Goal: Communication & Community: Answer question/provide support

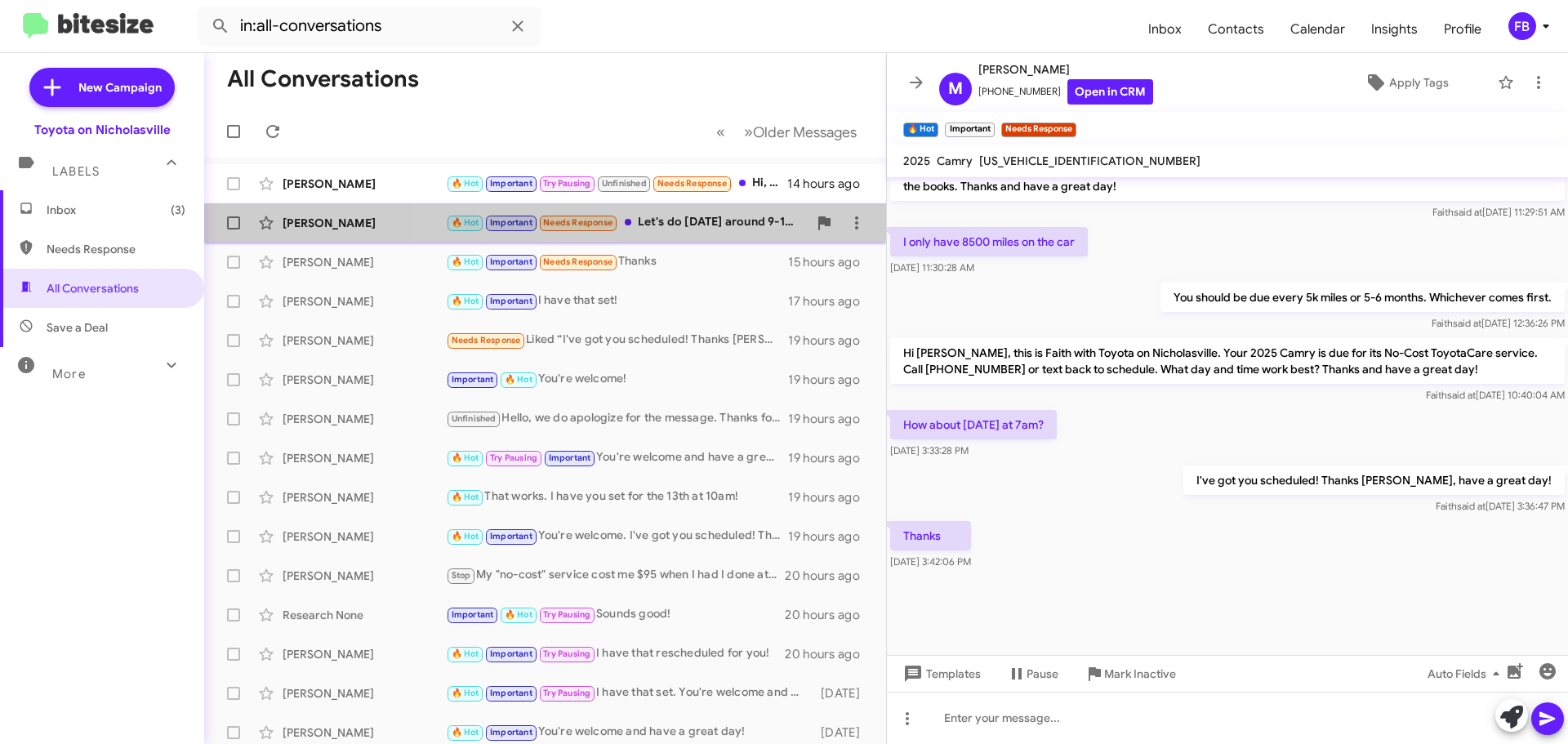
click at [703, 221] on div "🔥 Hot Important Needs Response Let's do [DATE] around 9-10ish." at bounding box center [627, 223] width 361 height 19
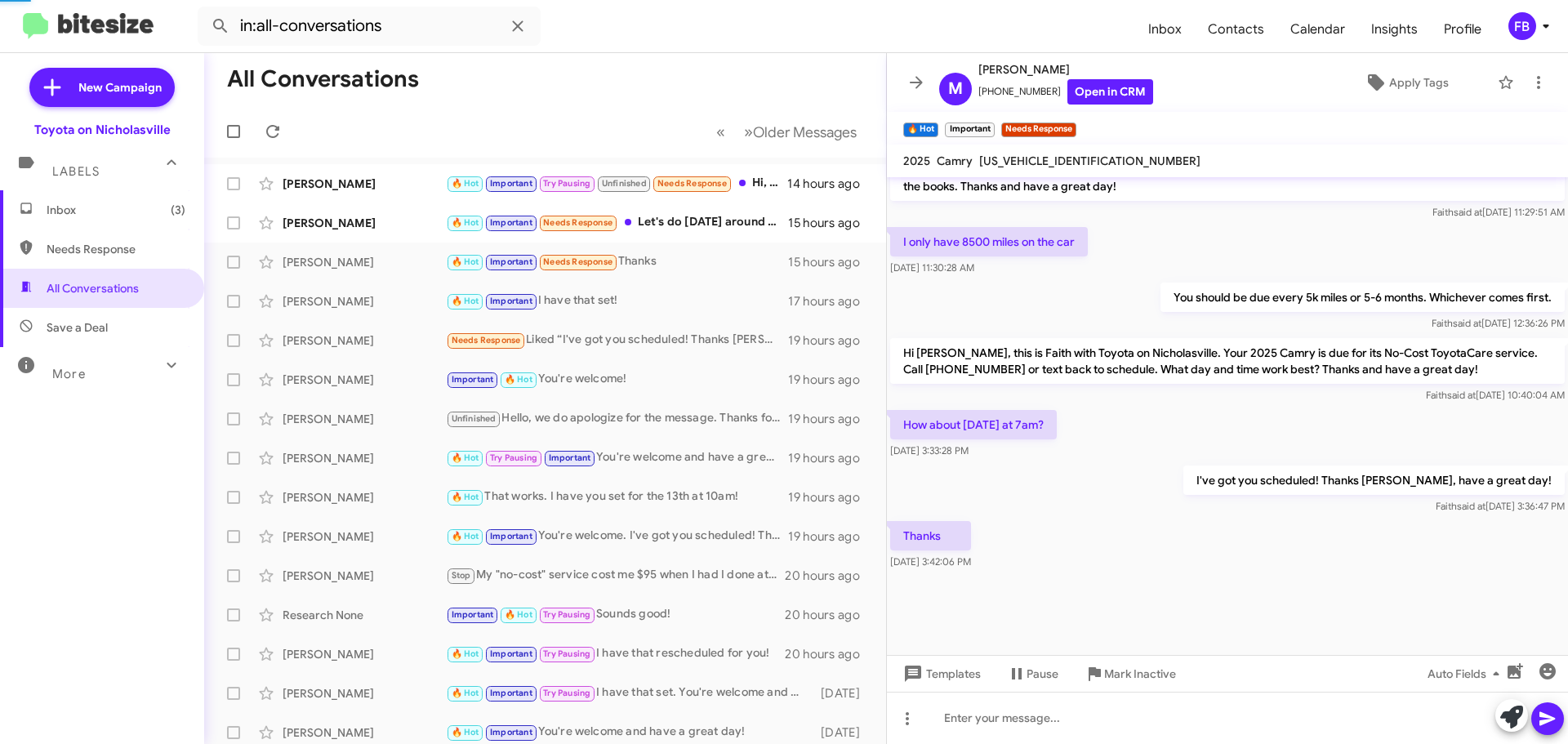
scroll to position [959, 0]
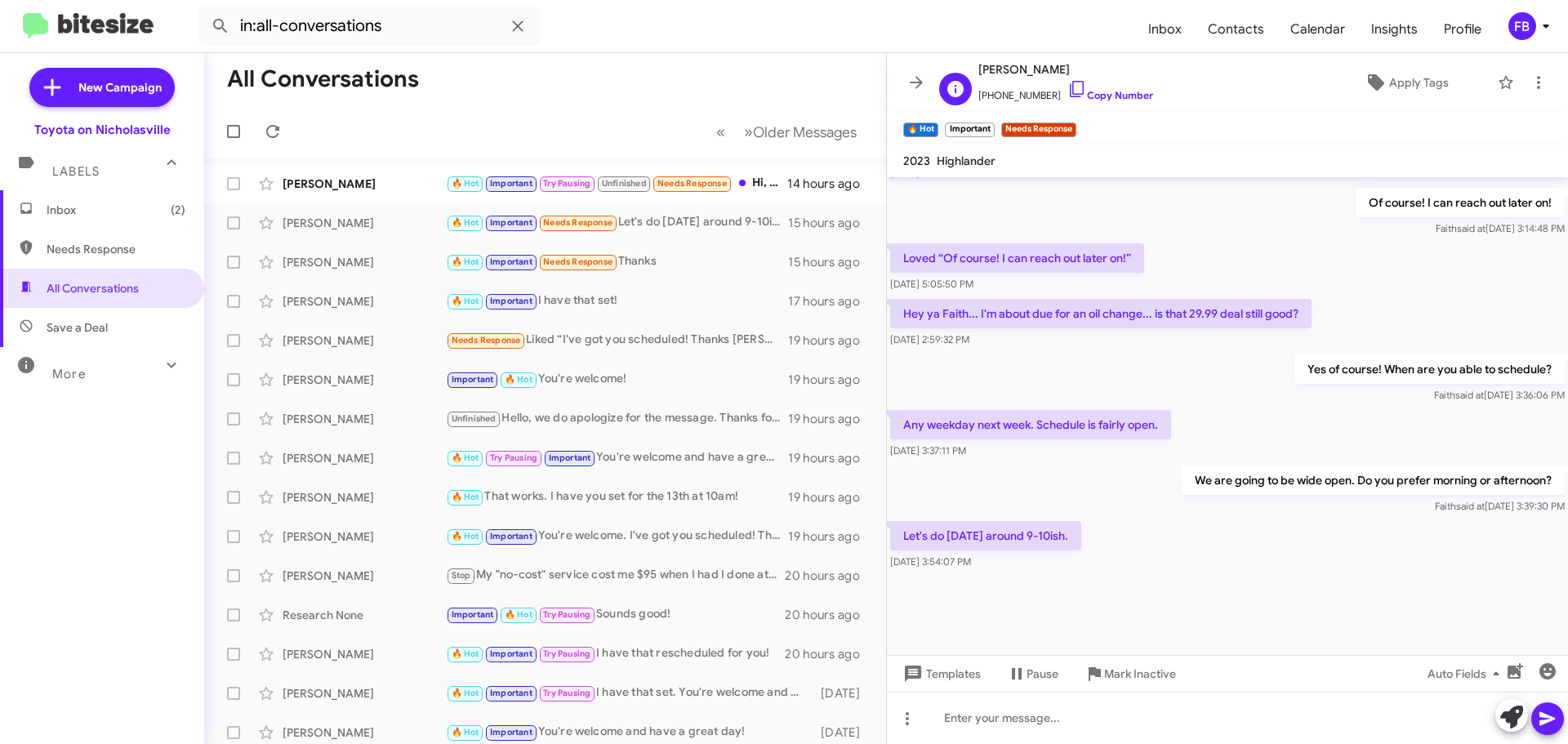
click at [1014, 61] on span "[PERSON_NAME]" at bounding box center [1065, 69] width 175 height 20
copy span "[PERSON_NAME]"
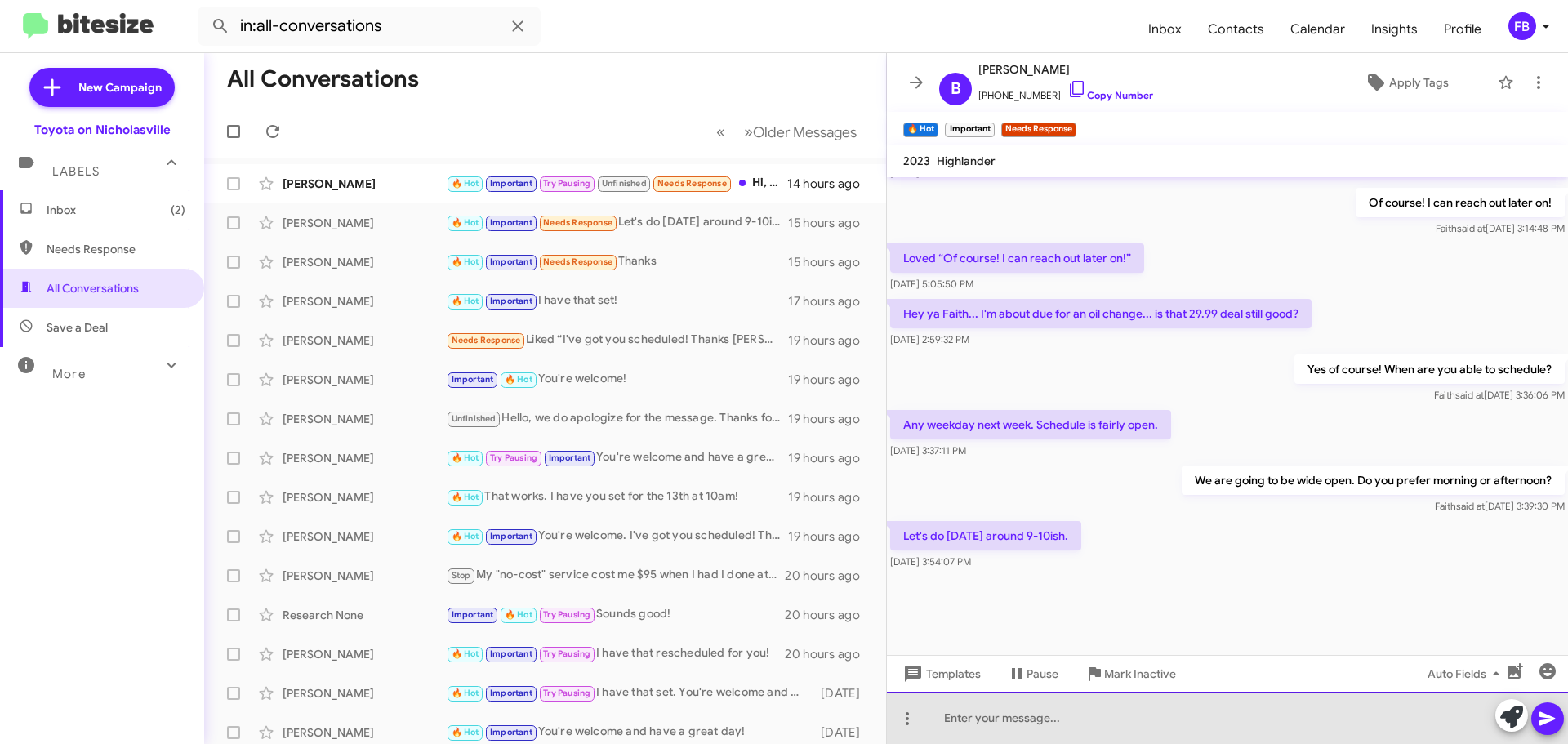
click at [997, 724] on div at bounding box center [1228, 717] width 682 height 52
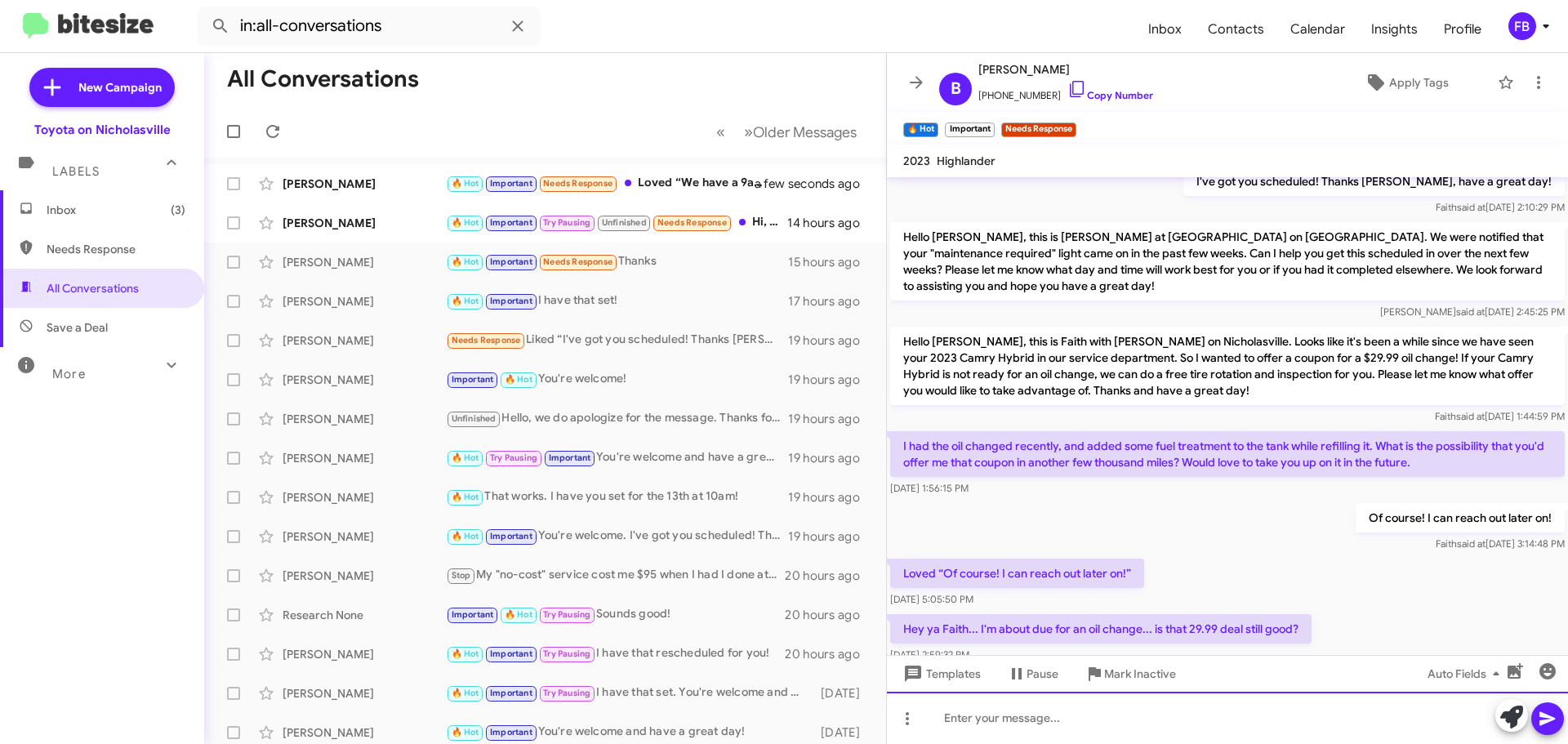
scroll to position [349, 0]
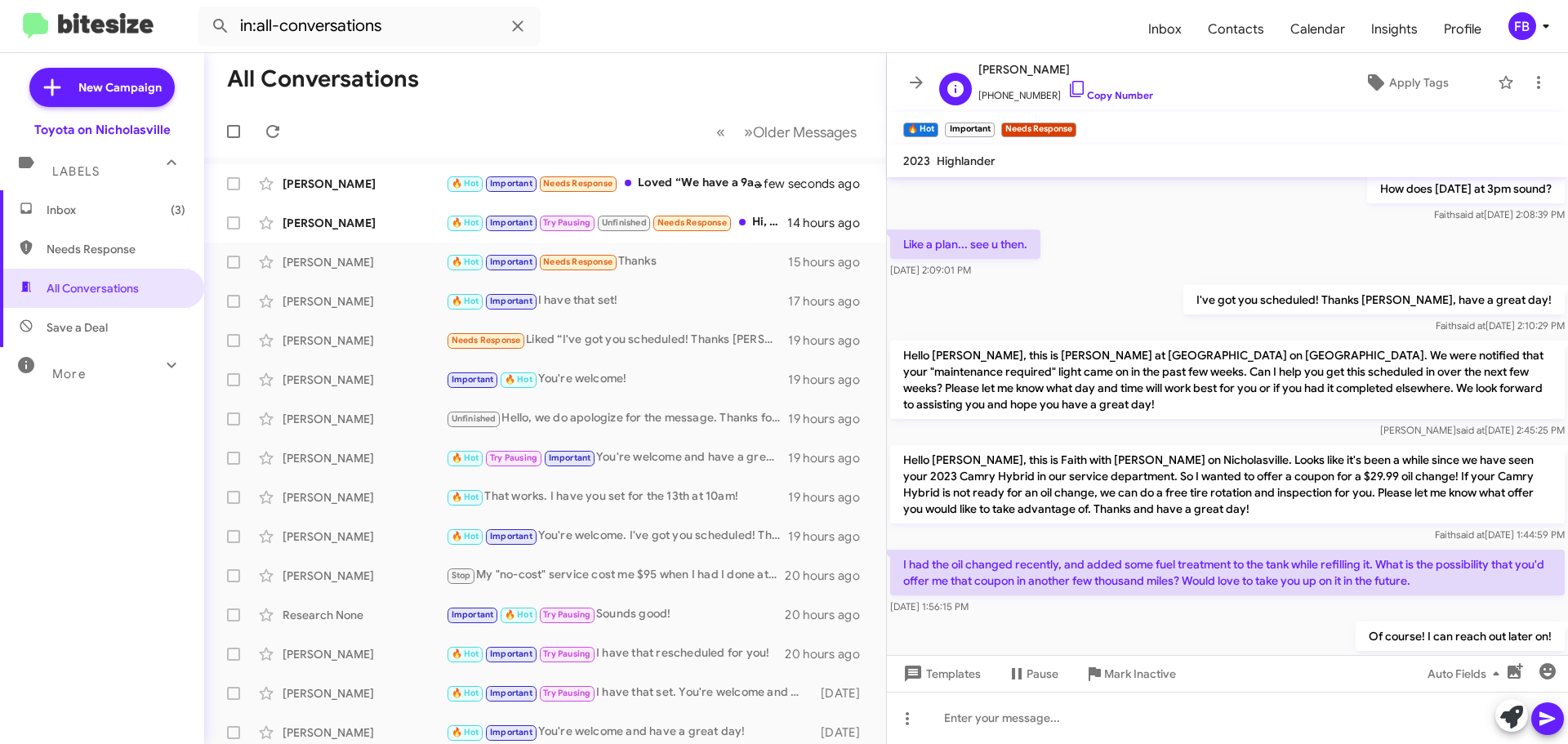
click at [1034, 71] on span "[PERSON_NAME]" at bounding box center [1065, 69] width 175 height 20
copy span "Kinnell"
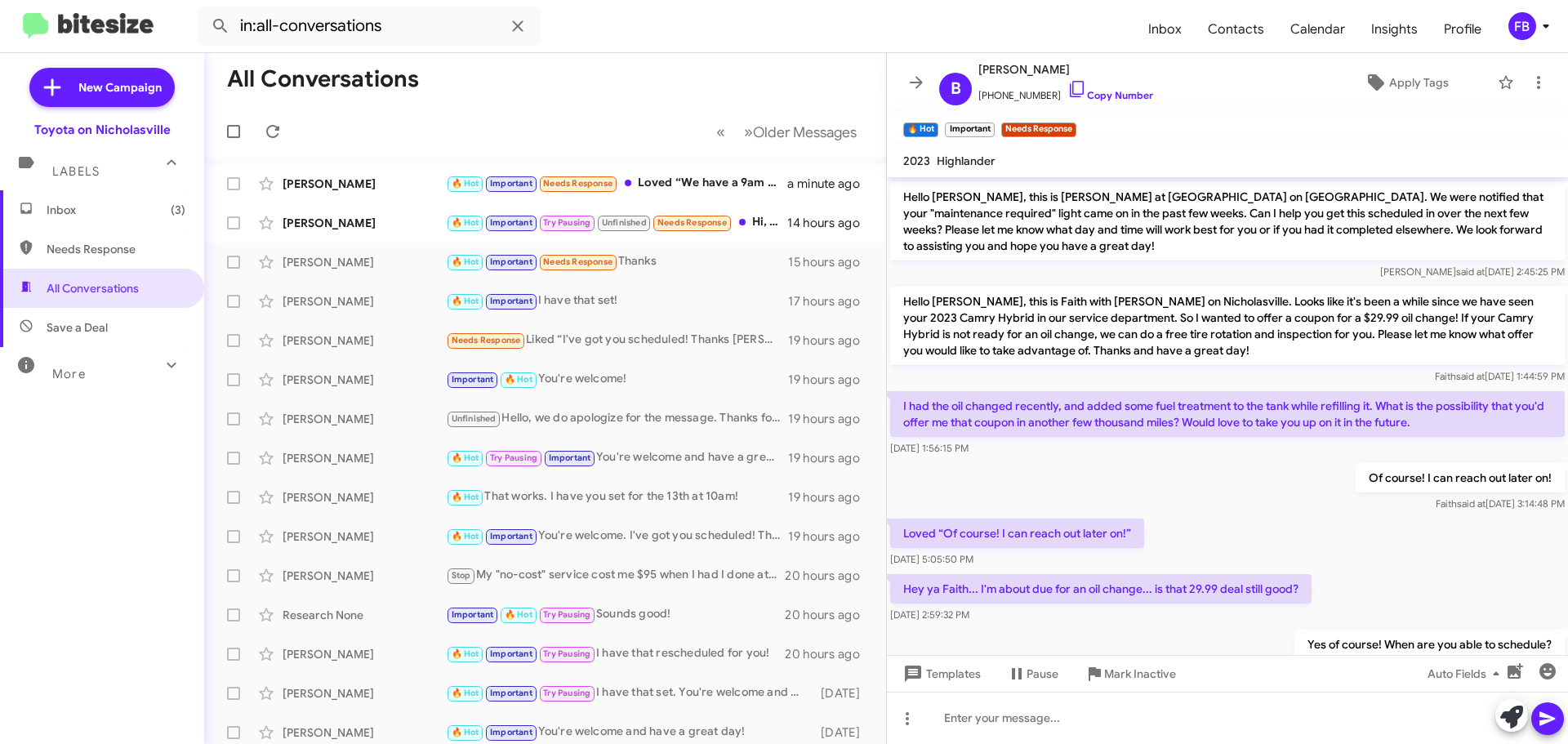
scroll to position [1353, 0]
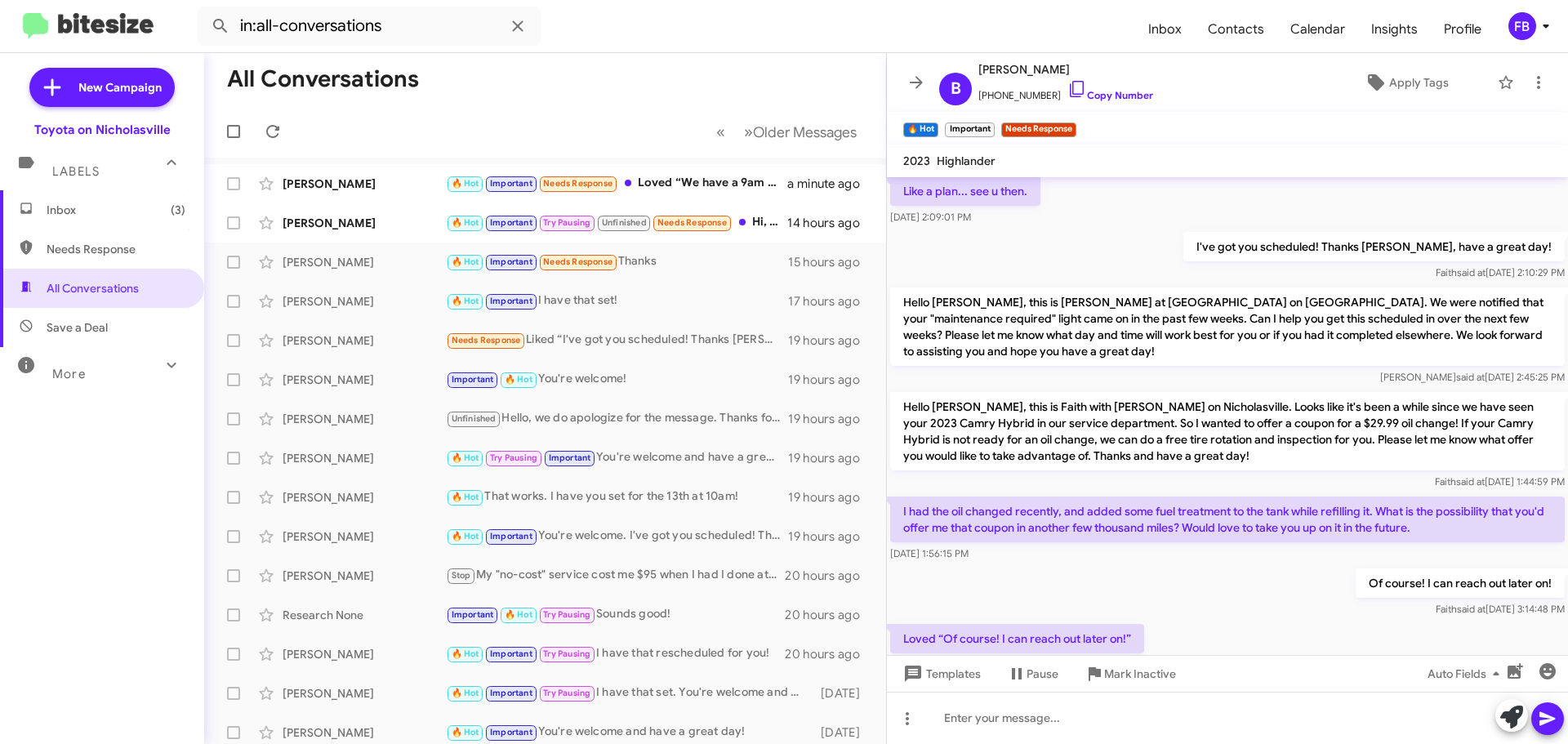
click at [954, 404] on p "Hello [PERSON_NAME], this is Faith with [PERSON_NAME] on Nicholasville. Looks l…" at bounding box center [1228, 431] width 675 height 78
copy p "[PERSON_NAME]"
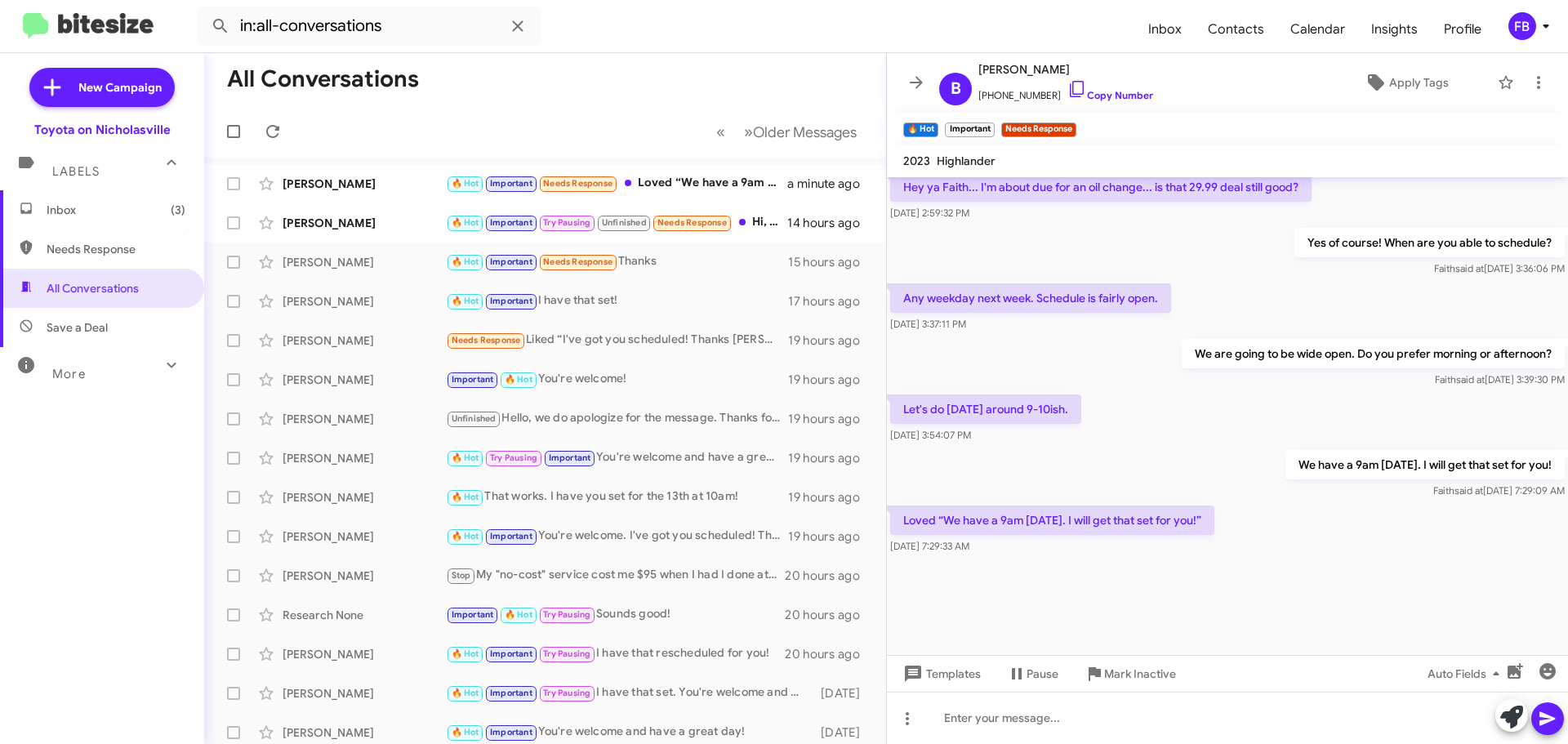
scroll to position [1897, 0]
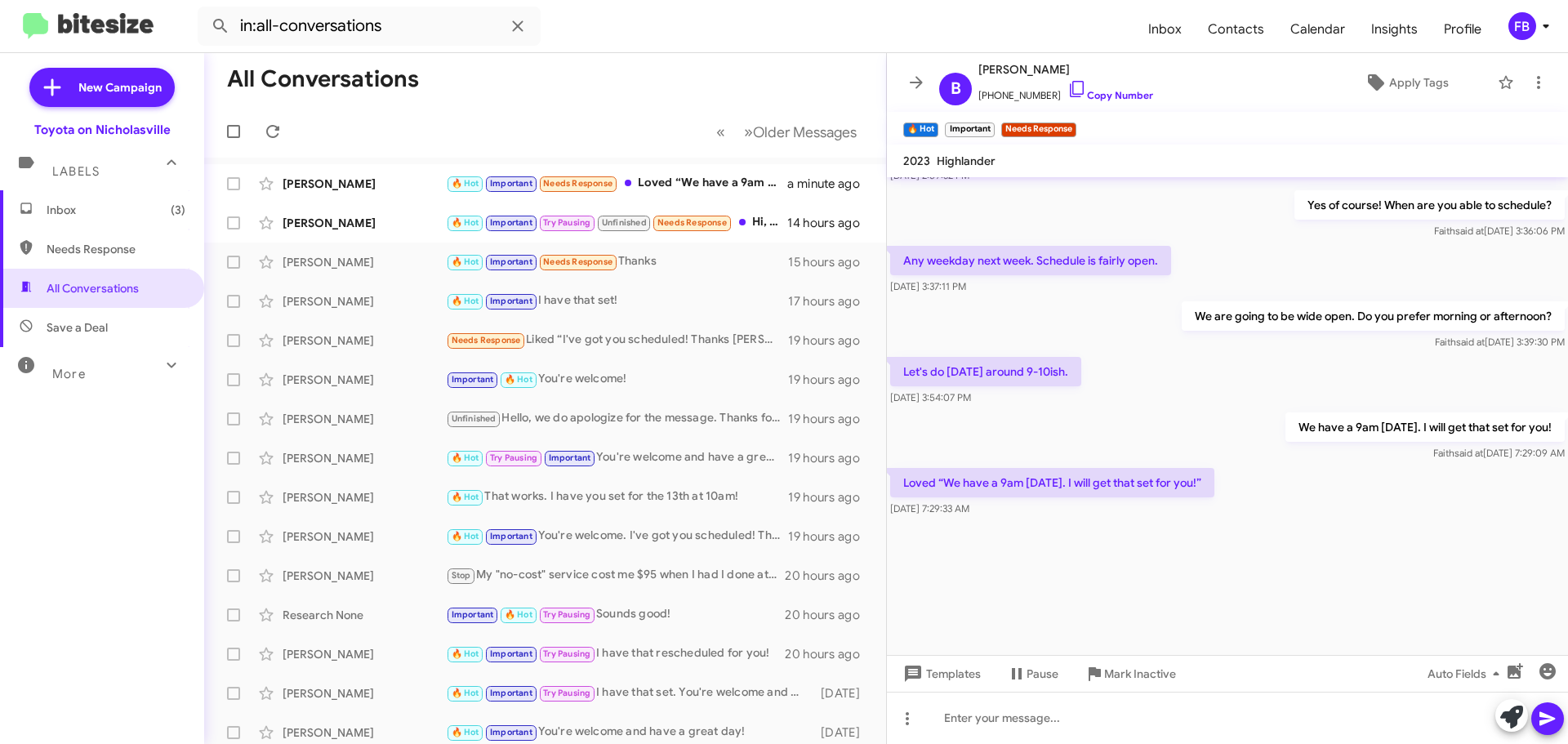
click at [1261, 525] on div at bounding box center [1228, 587] width 682 height 135
click at [1037, 74] on span "[PERSON_NAME]" at bounding box center [1065, 69] width 175 height 20
copy span "Kinnell"
click at [1019, 95] on span "[PHONE_NUMBER] Copy Number" at bounding box center [1065, 91] width 175 height 24
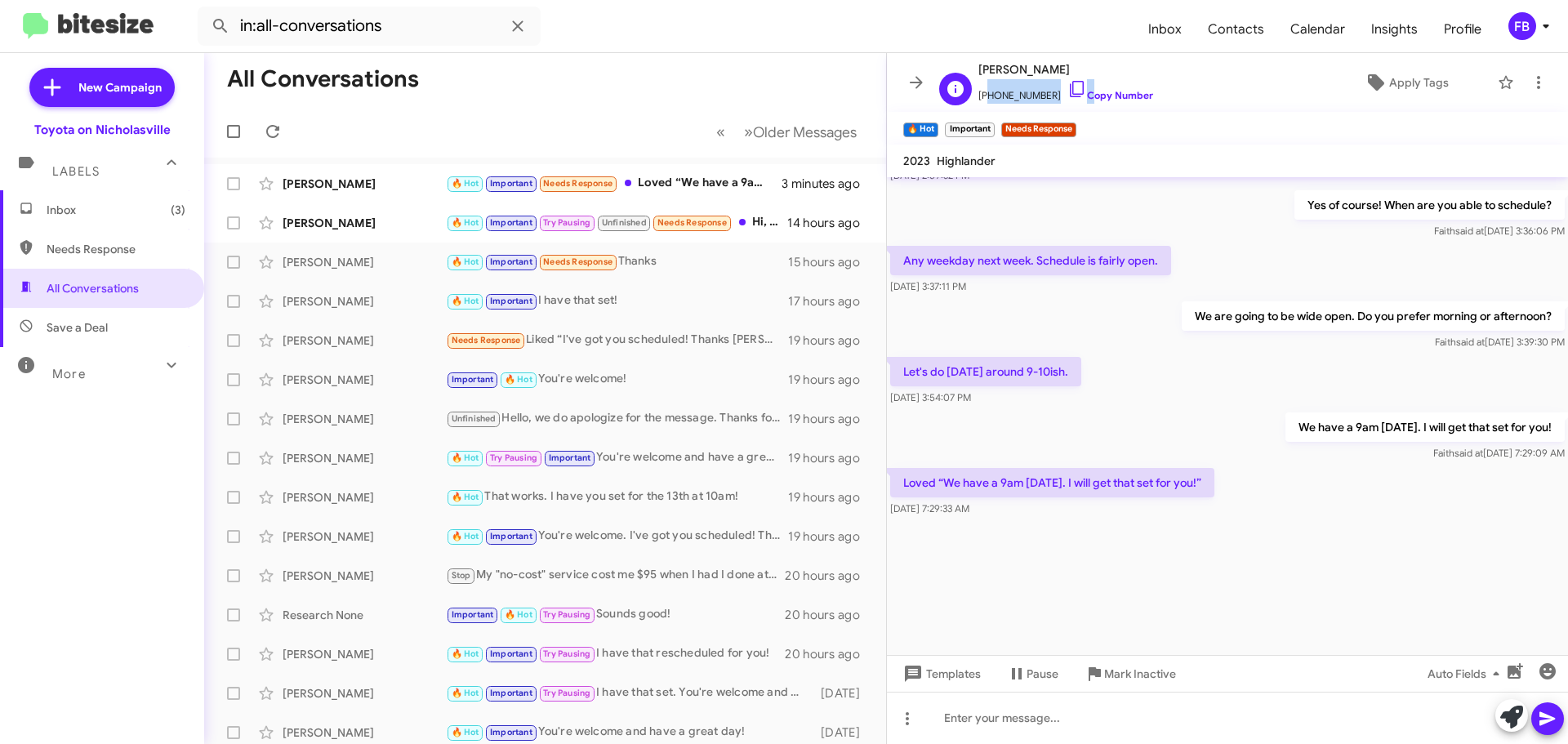
click at [1019, 95] on span "[PHONE_NUMBER] Copy Number" at bounding box center [1065, 91] width 175 height 24
copy span "18598064427"
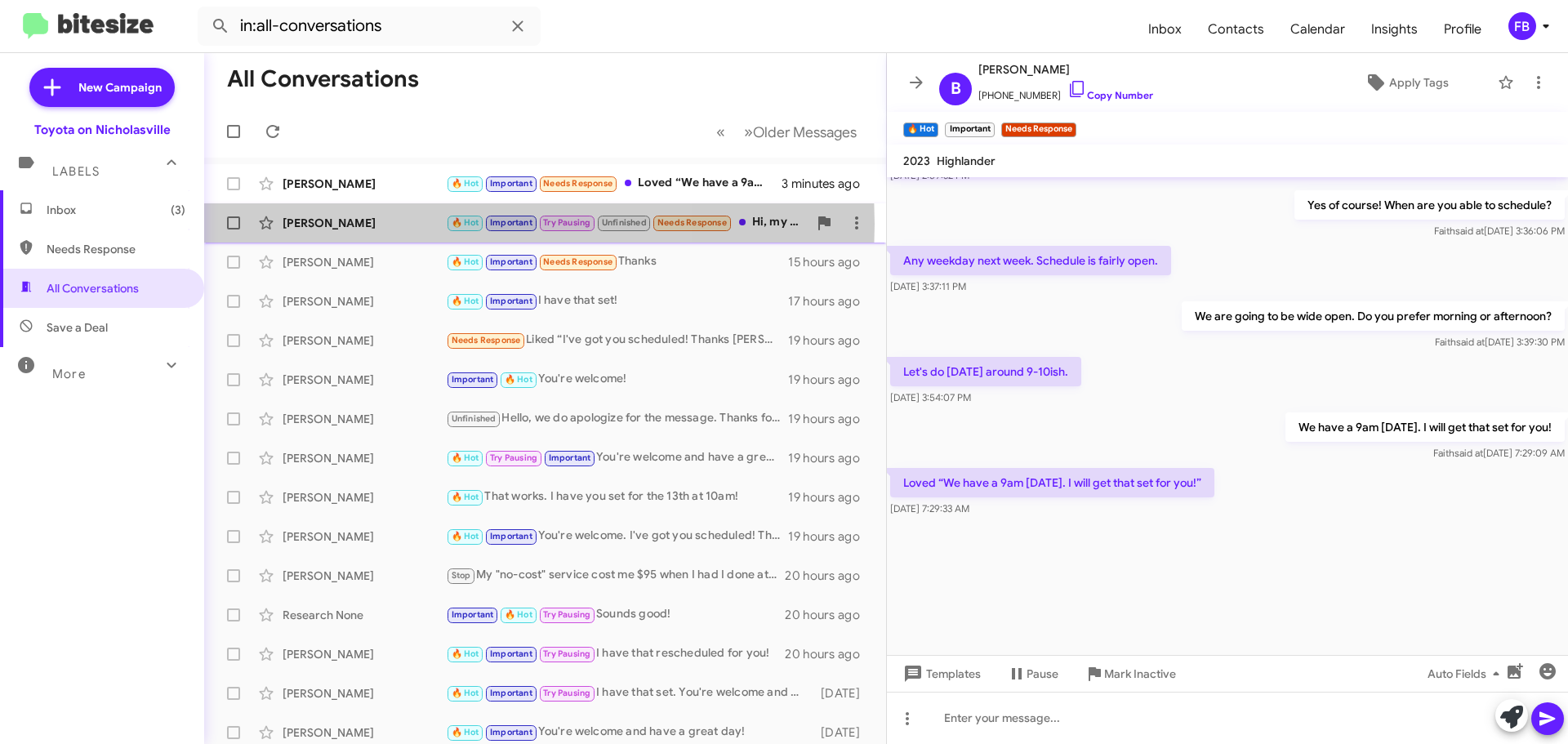
click at [367, 224] on div "[PERSON_NAME]" at bounding box center [364, 223] width 164 height 16
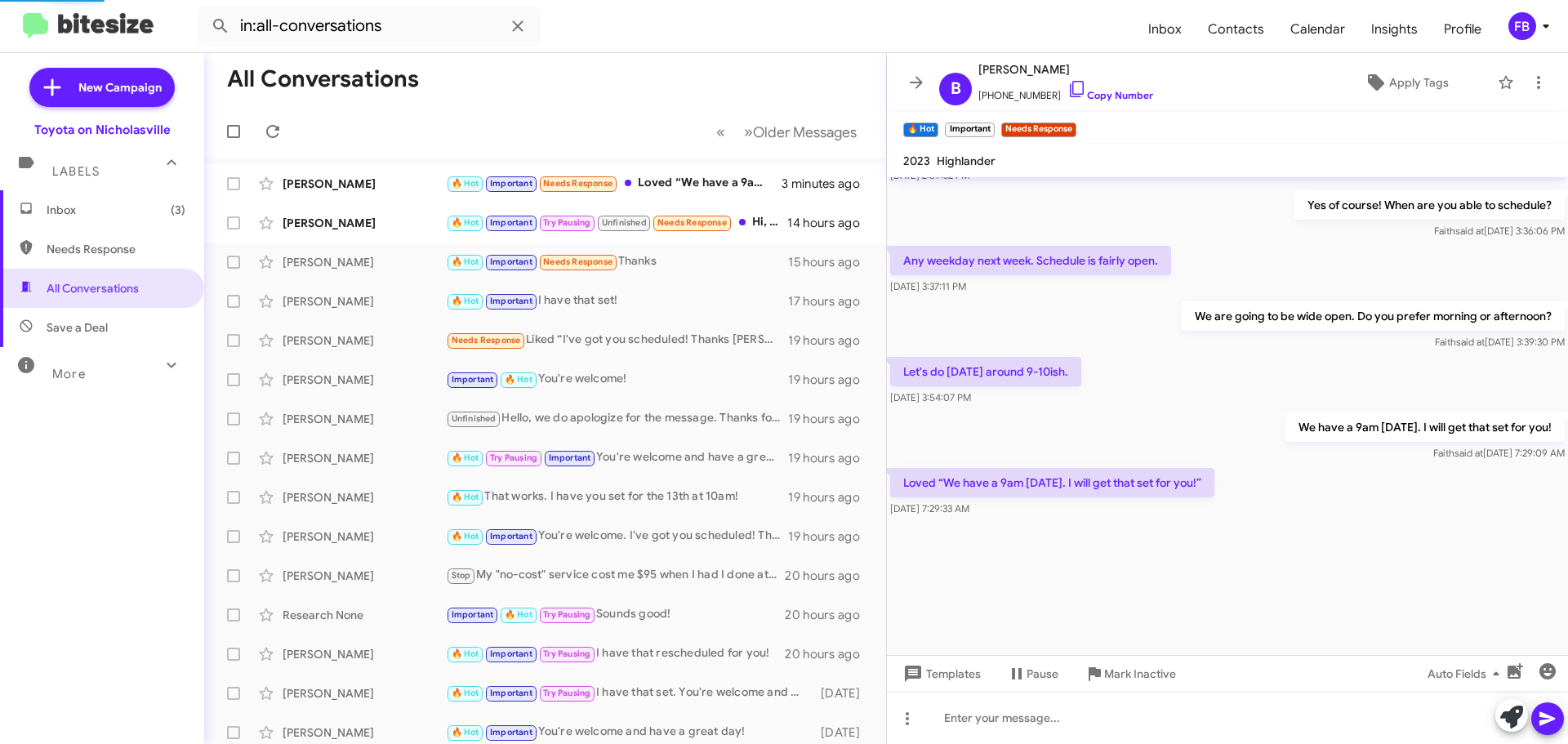
scroll to position [845, 0]
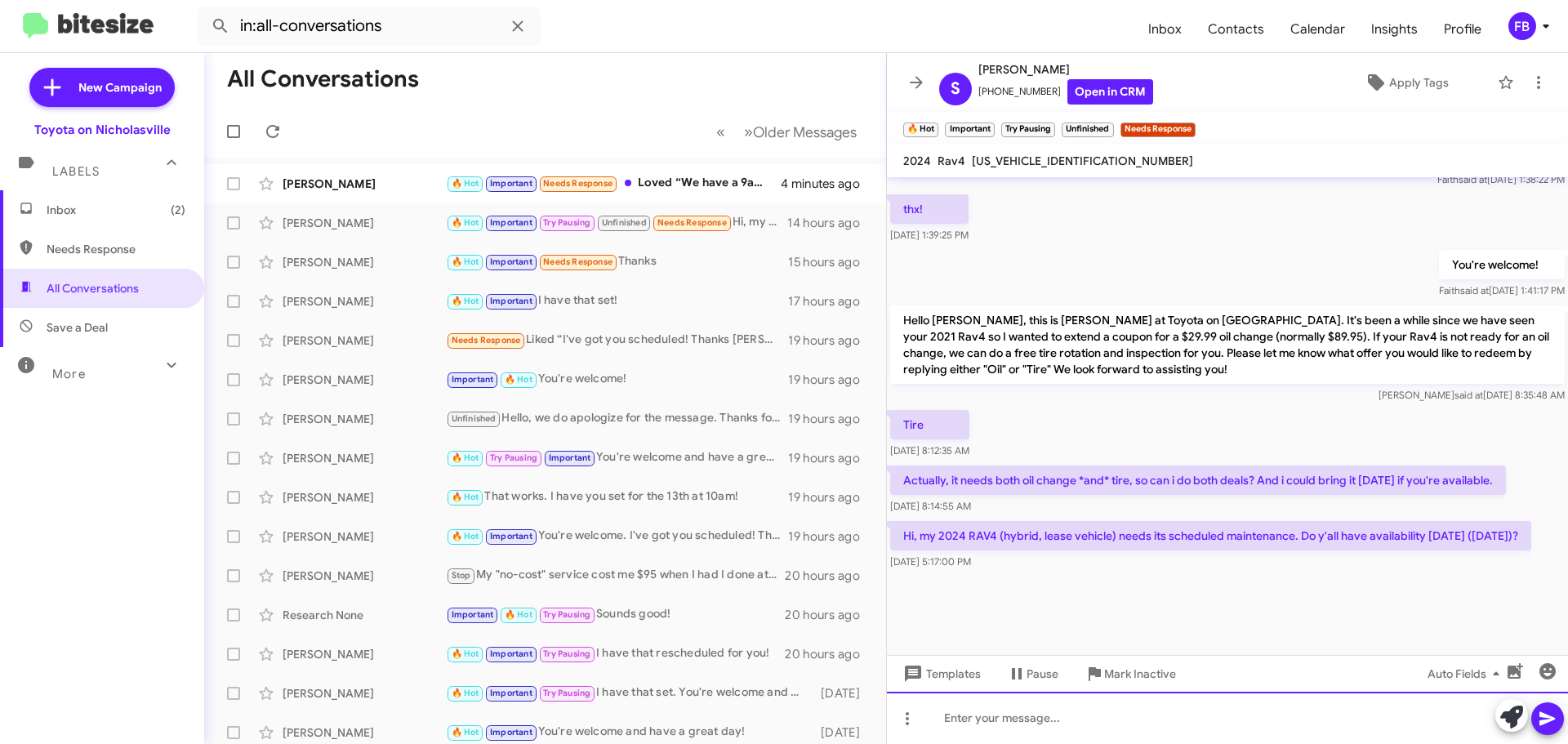
click at [998, 718] on div at bounding box center [1228, 717] width 682 height 52
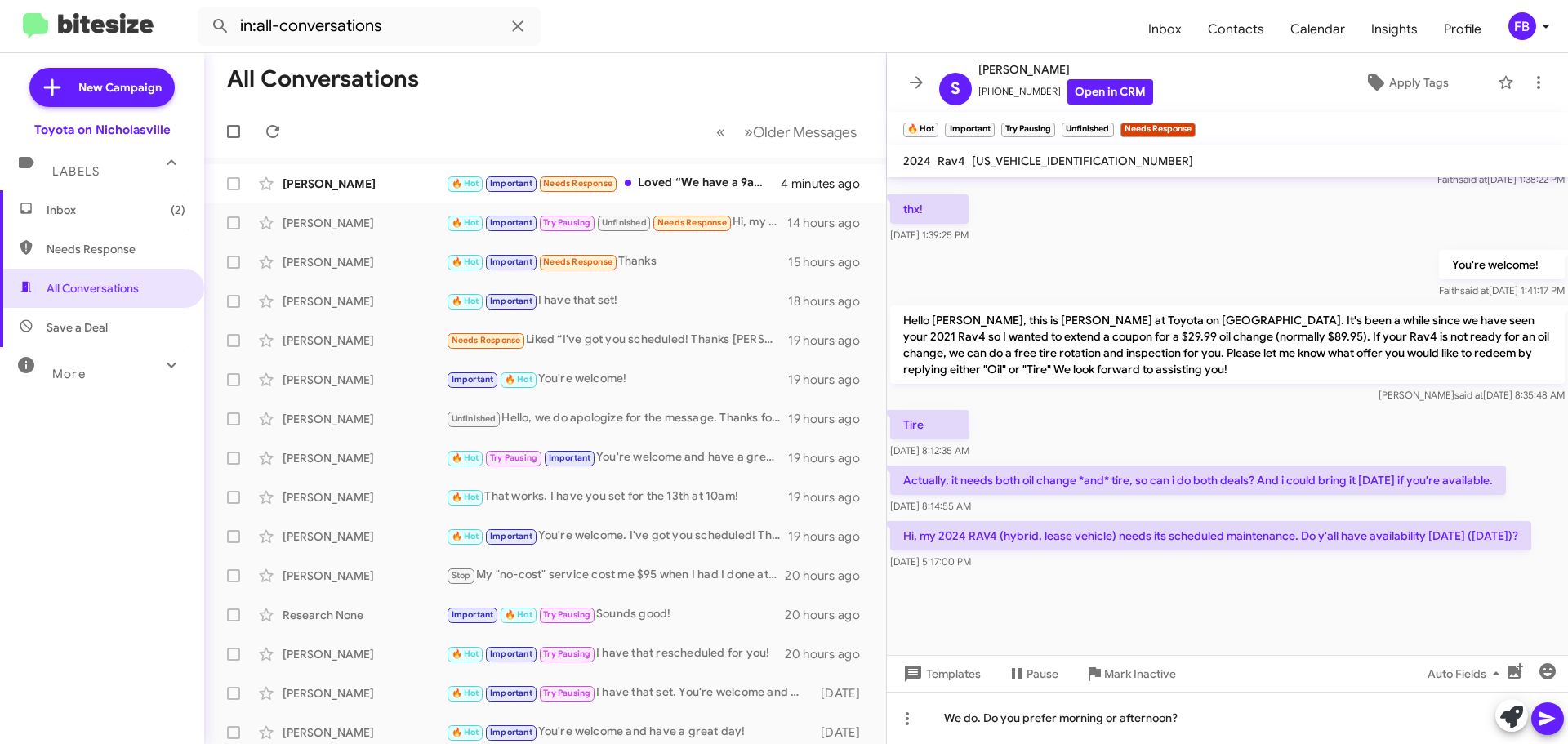
click at [1540, 722] on icon at bounding box center [1547, 719] width 15 height 14
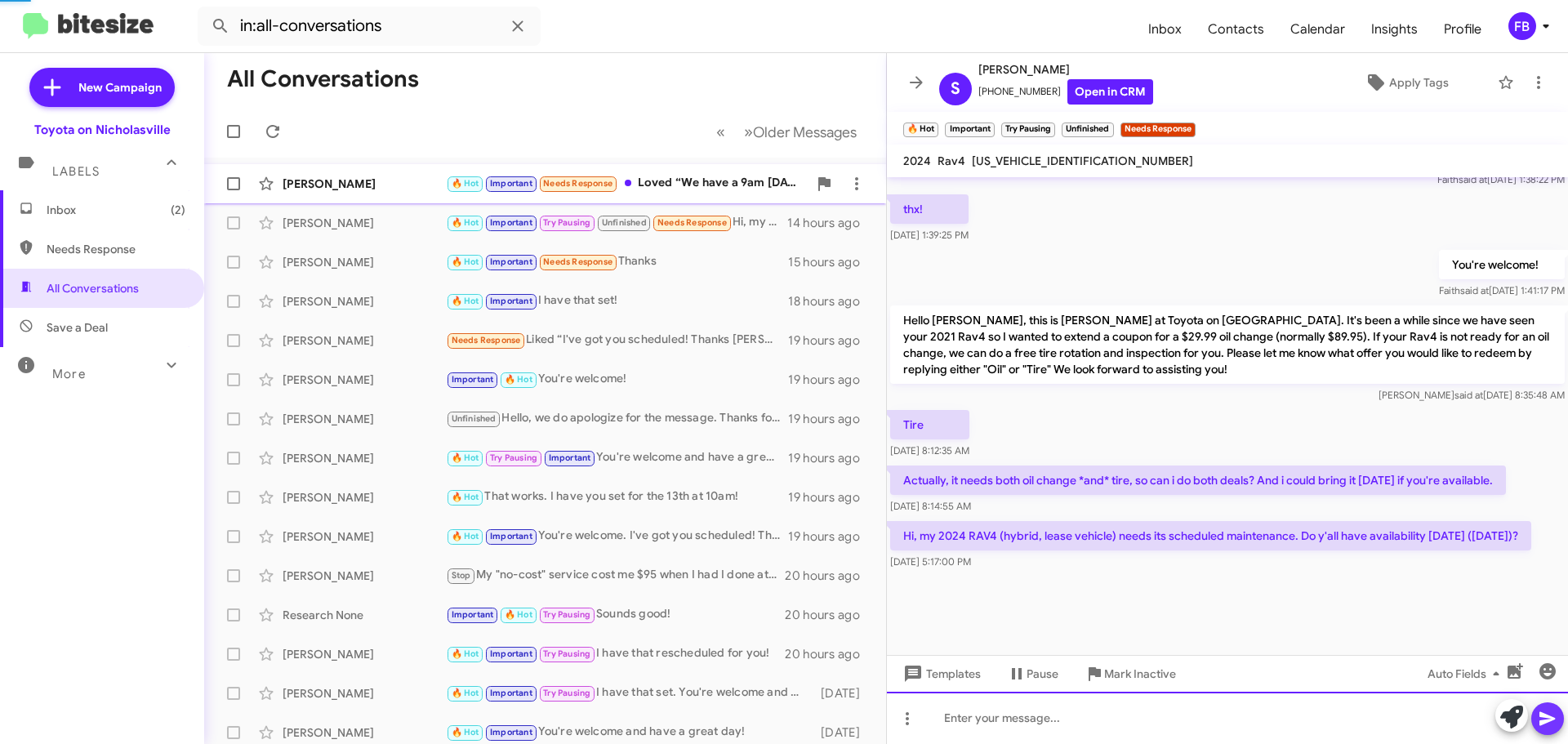
scroll to position [0, 0]
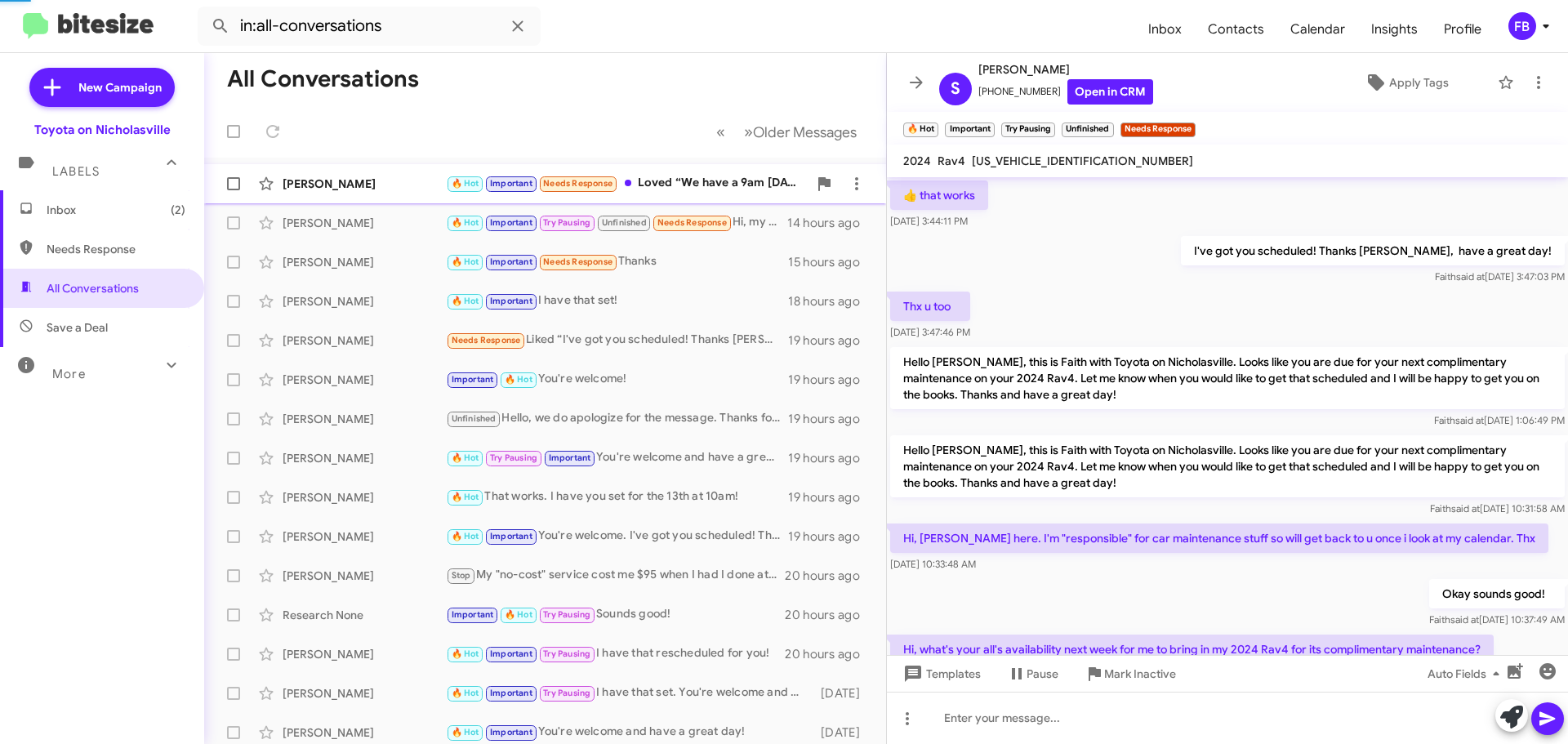
click at [353, 198] on div "[PERSON_NAME] 🔥 Hot Important Needs Response Loved “We have a 9am [DATE]. I wil…" at bounding box center [545, 184] width 656 height 33
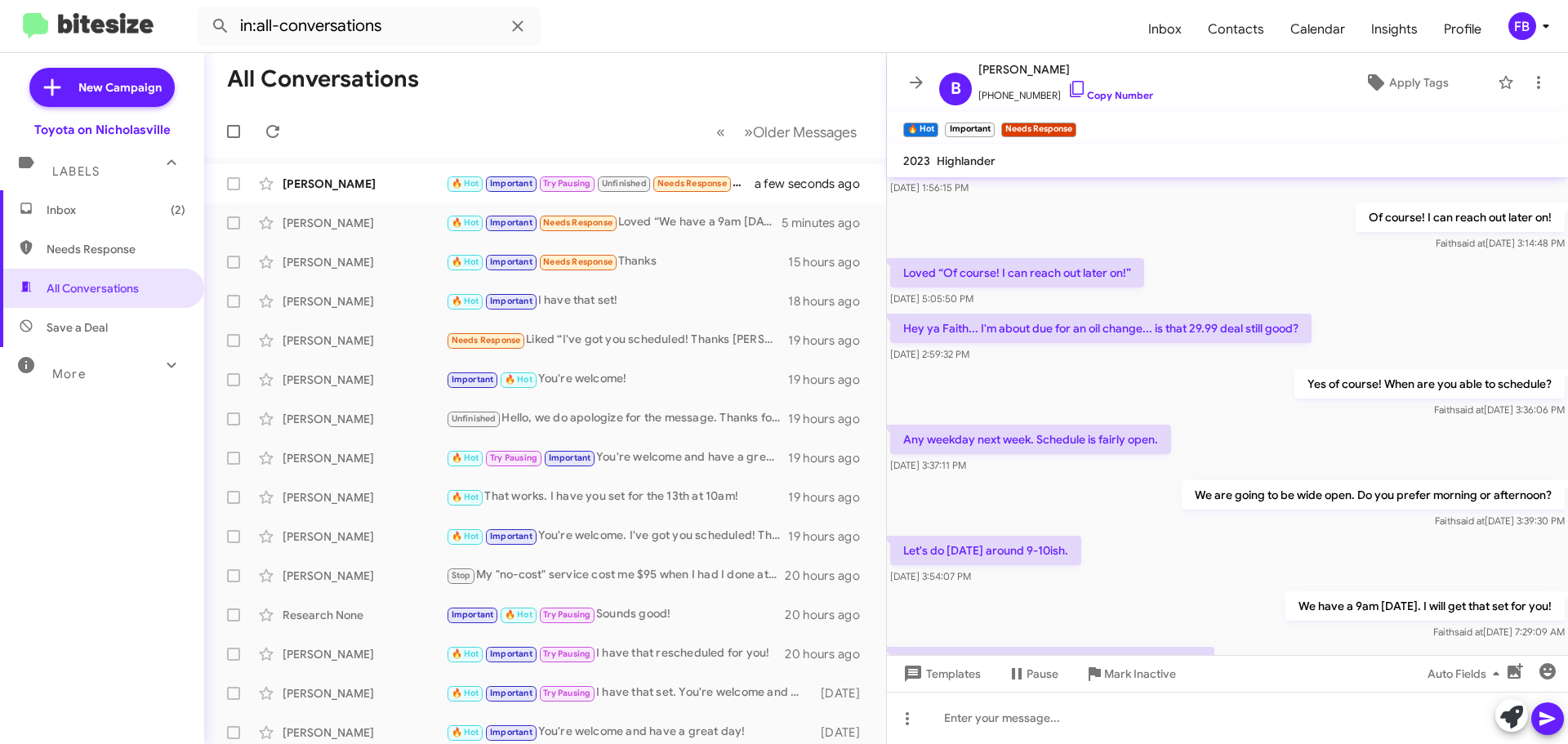
scroll to position [4180, 0]
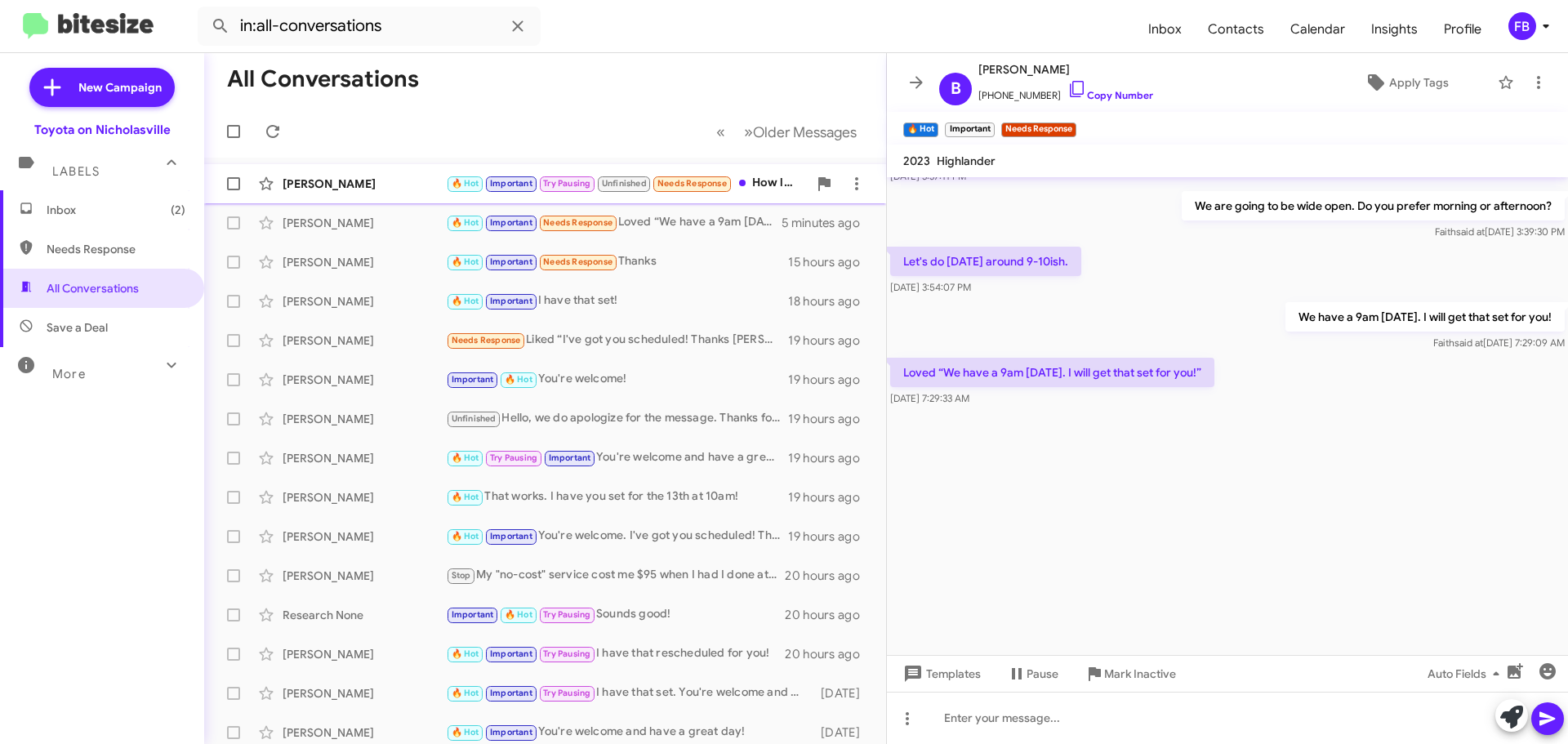
drag, startPoint x: 378, startPoint y: 184, endPoint x: 427, endPoint y: 184, distance: 49.0
click at [378, 184] on div "[PERSON_NAME]" at bounding box center [364, 183] width 164 height 16
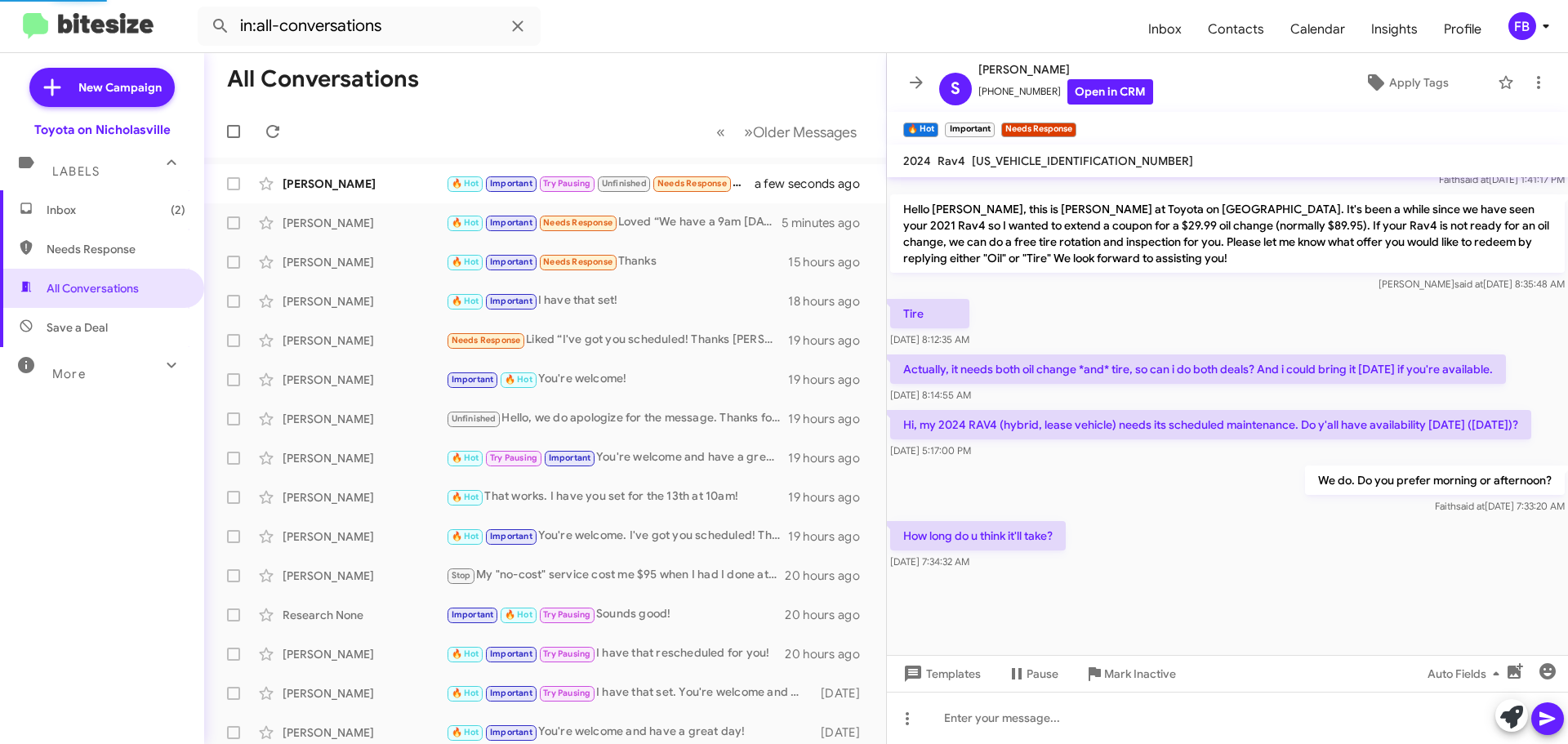
scroll to position [845, 0]
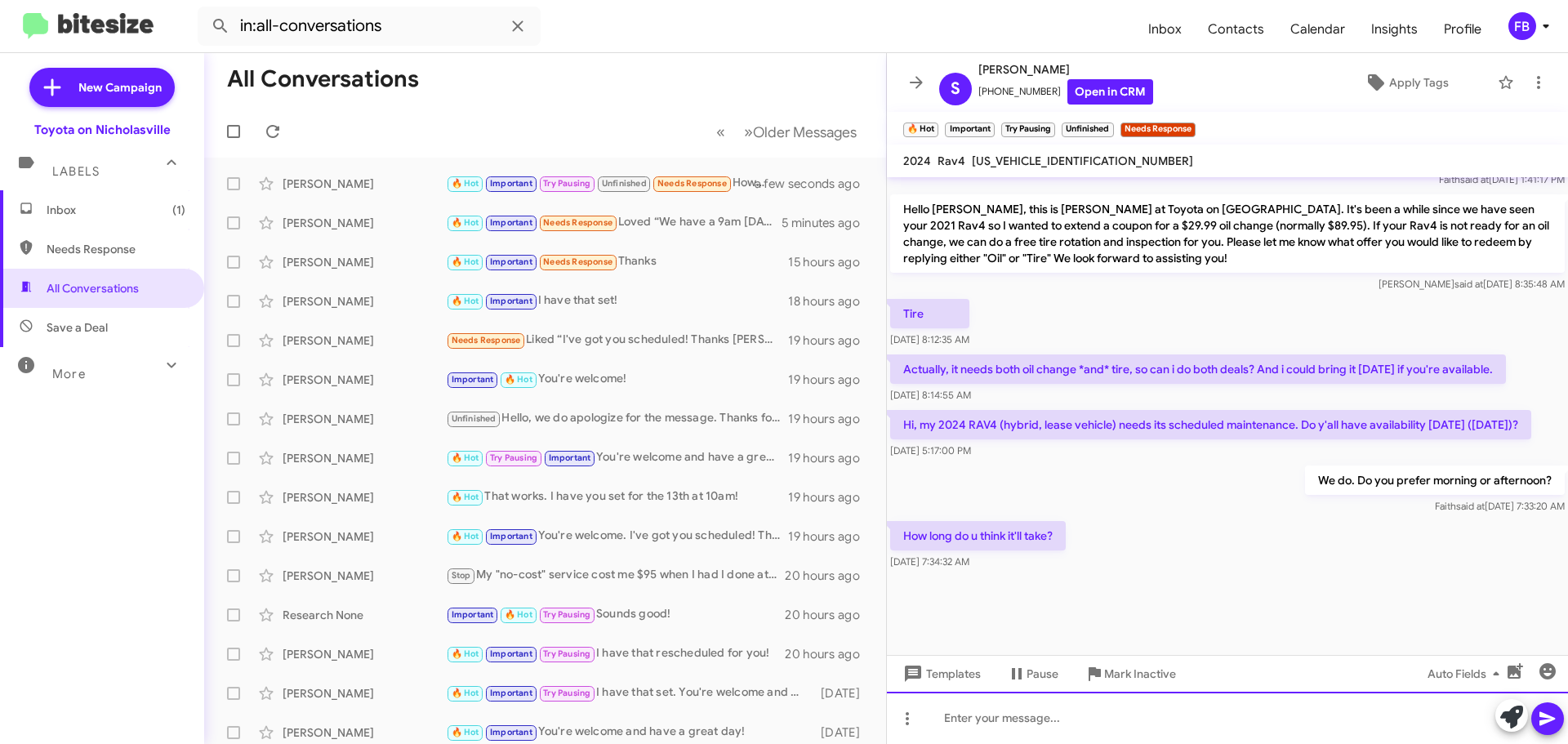
click at [998, 717] on div at bounding box center [1228, 717] width 682 height 52
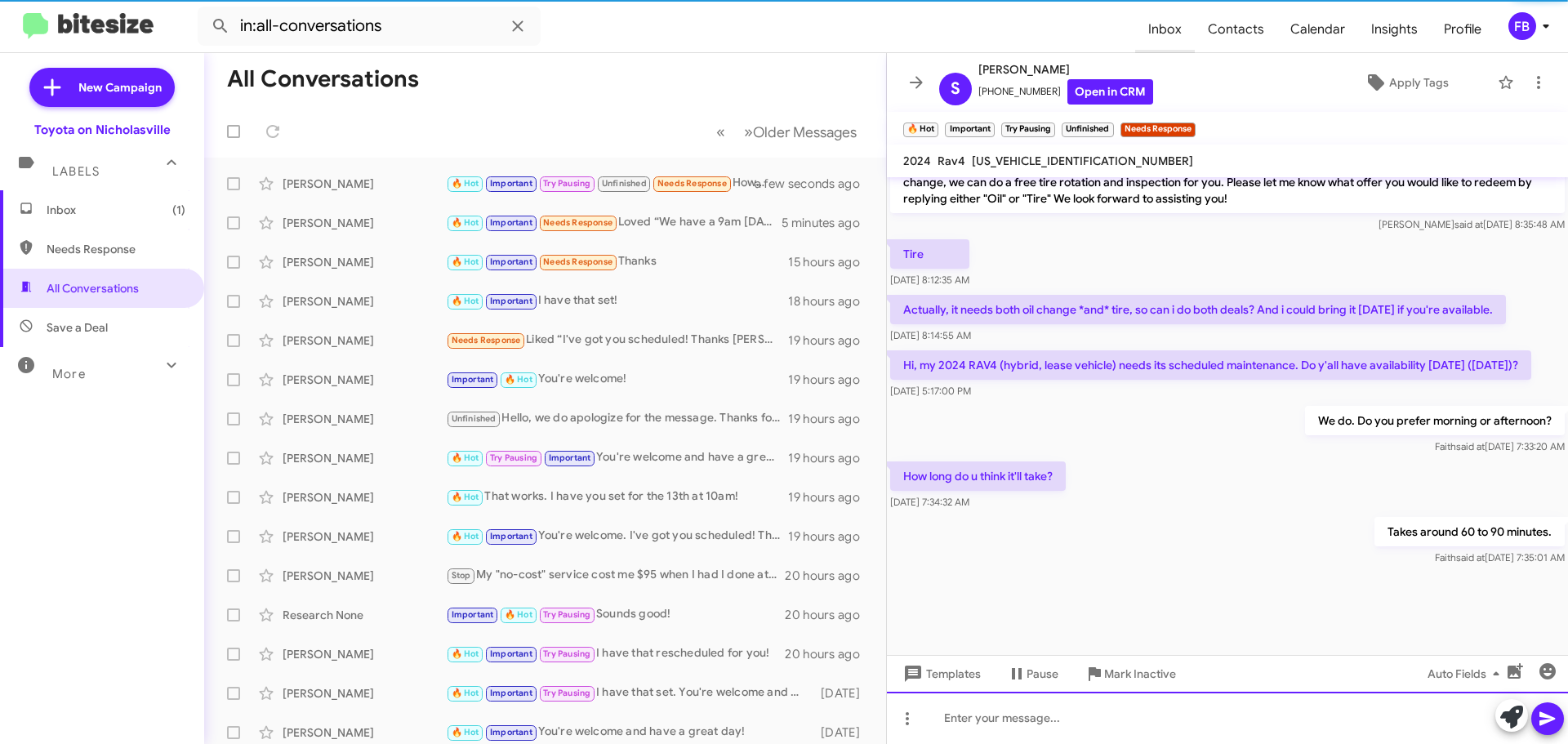
scroll to position [905, 0]
